Goal: Task Accomplishment & Management: Manage account settings

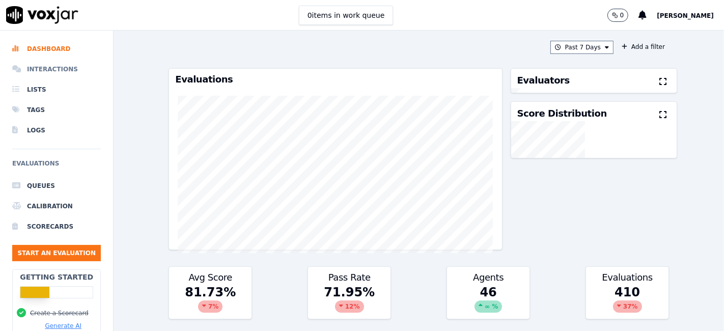
scroll to position [899, 0]
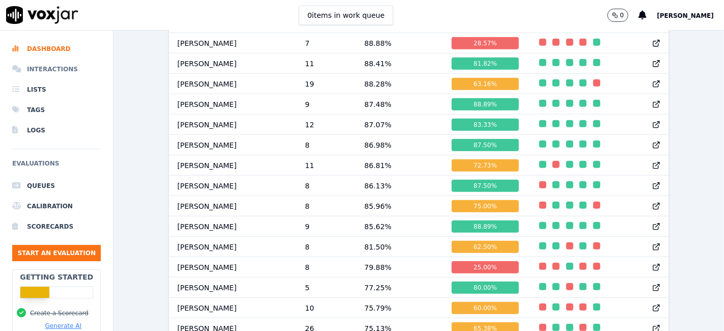
click at [43, 67] on li "Interactions" at bounding box center [56, 69] width 89 height 20
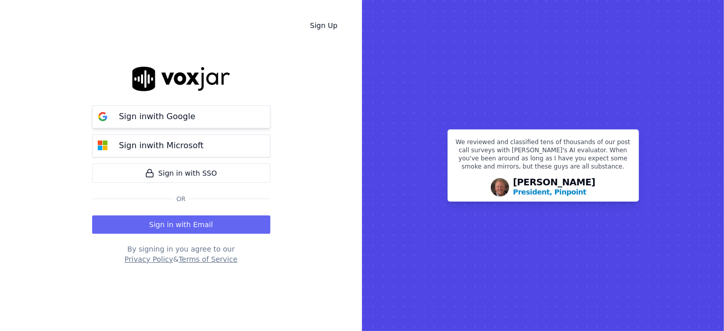
click at [226, 114] on button "Sign in with Google" at bounding box center [181, 116] width 178 height 23
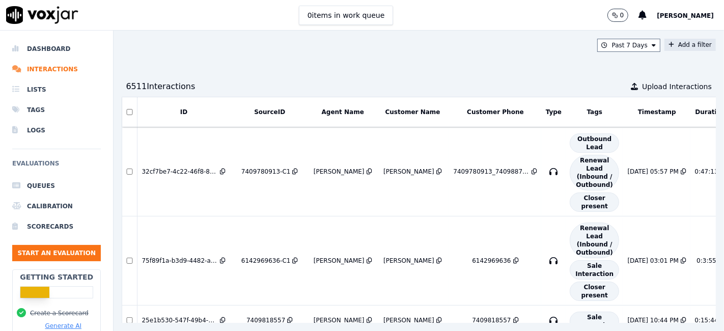
click at [664, 45] on button "Add a filter" at bounding box center [689, 45] width 51 height 12
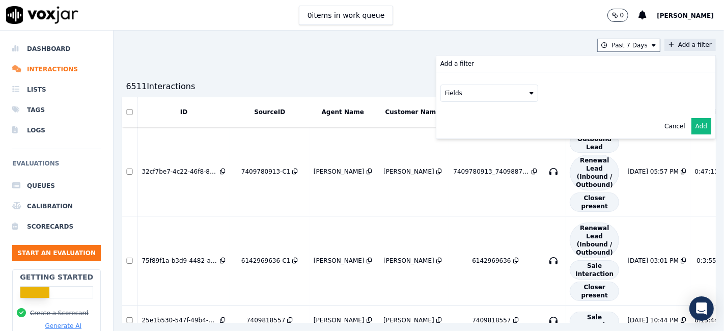
click at [478, 94] on button "Fields" at bounding box center [489, 92] width 98 height 17
click at [457, 132] on div "sourceIdentifier" at bounding box center [481, 135] width 48 height 8
click at [550, 91] on button at bounding box center [615, 91] width 147 height 15
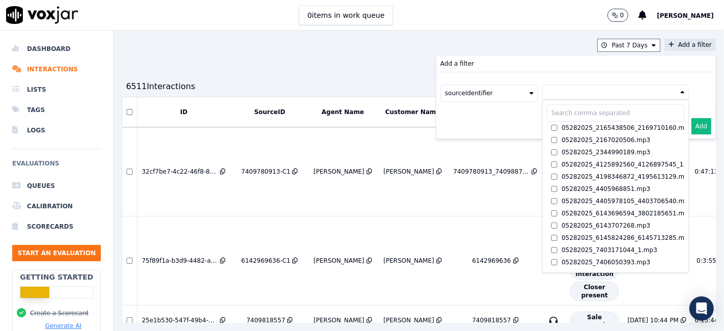
click at [547, 109] on input "text" at bounding box center [615, 112] width 137 height 17
paste input "4404317831"
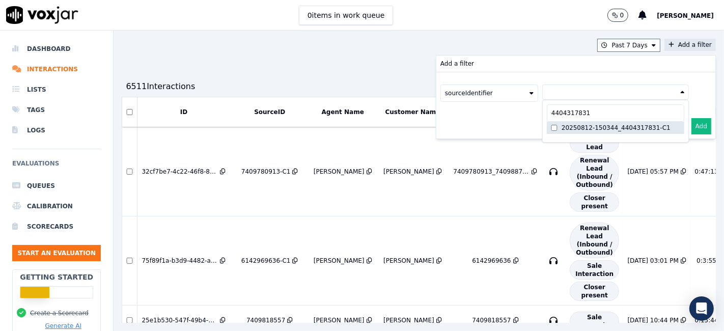
type input "4404317831"
click at [691, 125] on button "Add" at bounding box center [701, 126] width 20 height 16
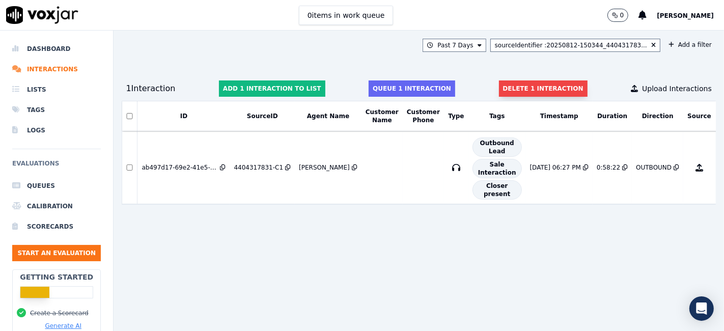
click at [523, 83] on button "Delete 1 interaction" at bounding box center [543, 88] width 89 height 16
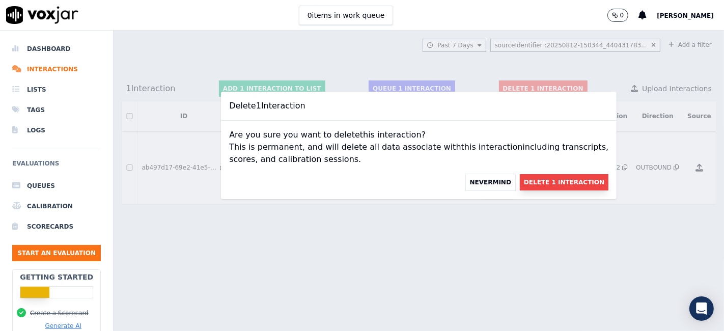
click at [537, 182] on button "Delete 1 Interaction" at bounding box center [564, 182] width 89 height 16
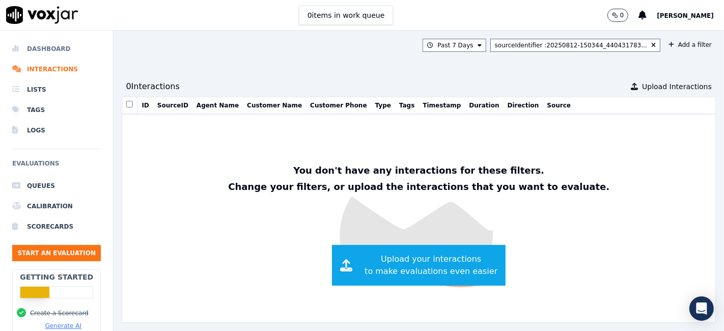
click at [45, 51] on li "Dashboard" at bounding box center [56, 49] width 89 height 20
